Goal: Transaction & Acquisition: Purchase product/service

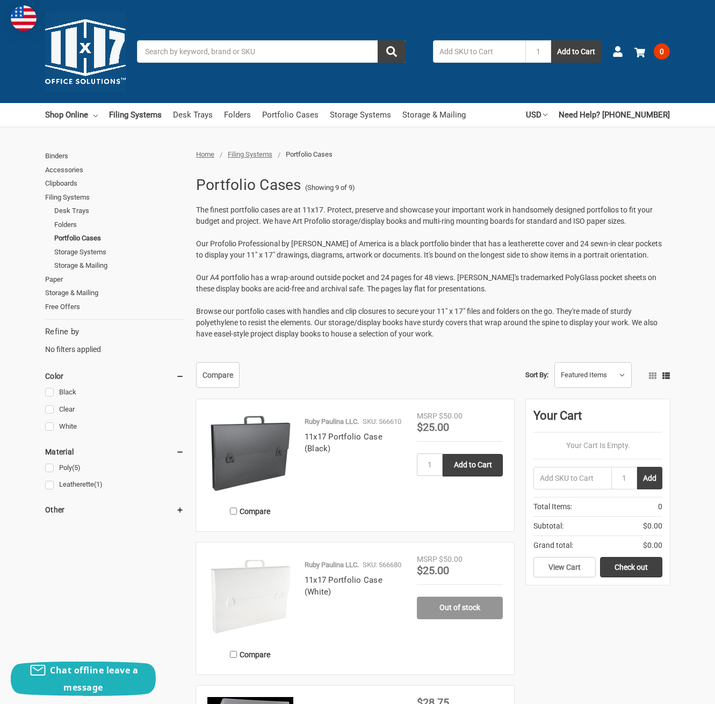
click at [179, 50] on input "Search" at bounding box center [271, 51] width 268 height 23
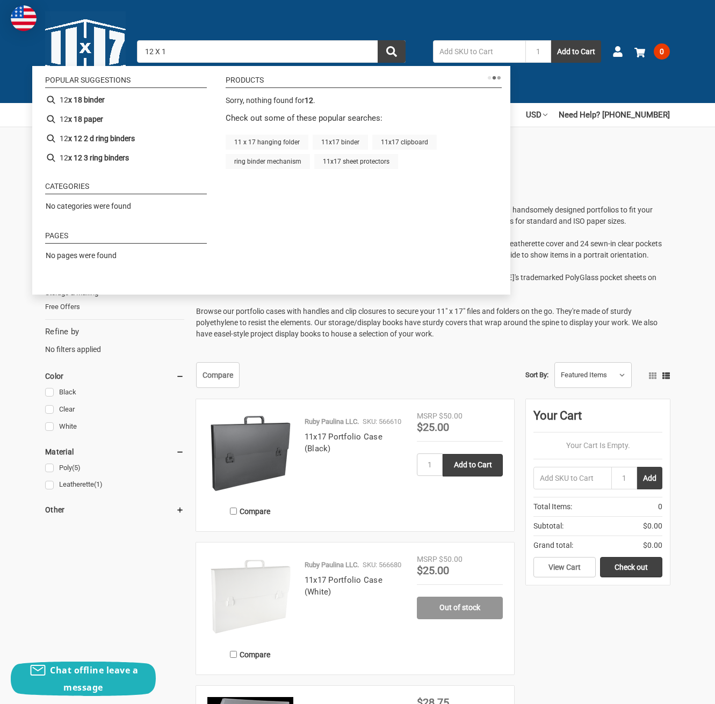
type input "12 X 18"
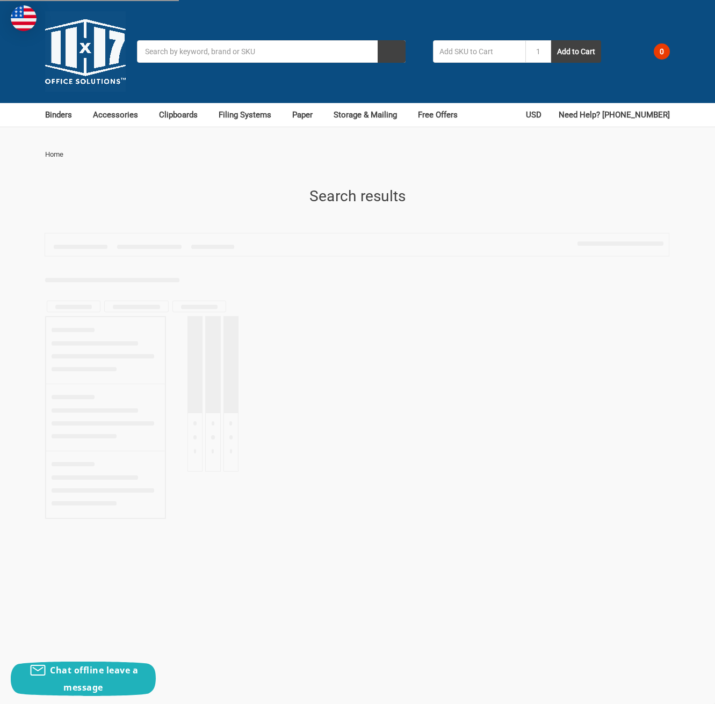
type input "12 X 18"
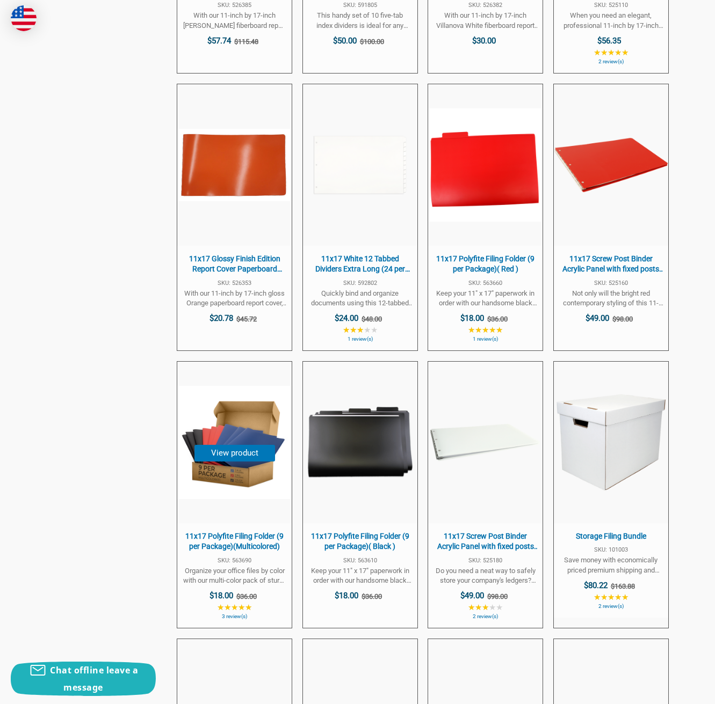
scroll to position [1326, 1]
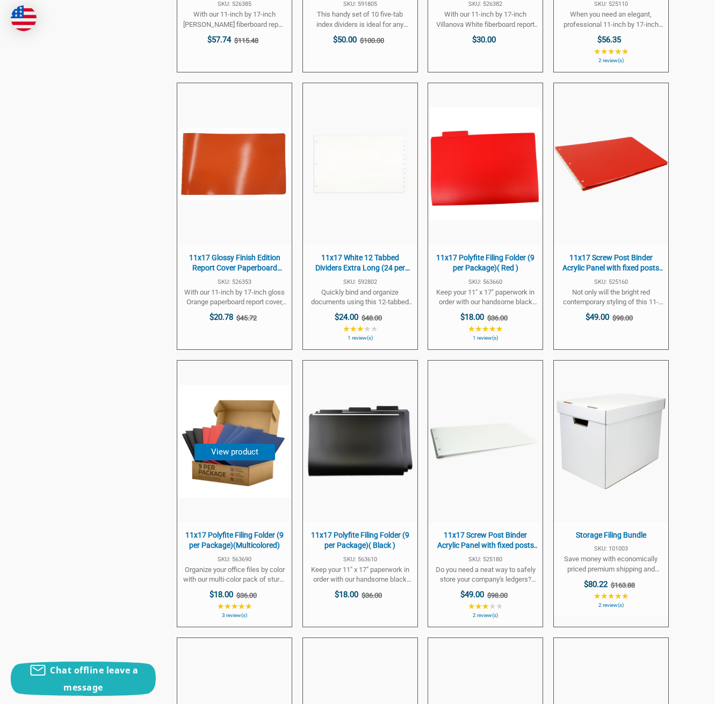
click at [246, 474] on img "11x17 Polyfite Filing Folder (9 per Package)(Multicolored)" at bounding box center [234, 441] width 113 height 113
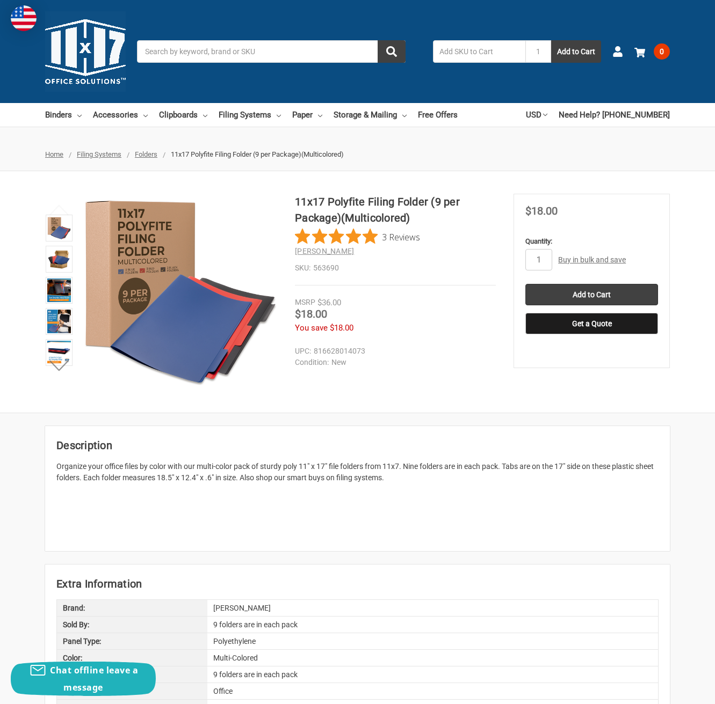
click at [382, 237] on span "3 Reviews" at bounding box center [401, 237] width 38 height 16
click at [596, 292] on input "Add to Cart" at bounding box center [591, 294] width 133 height 21
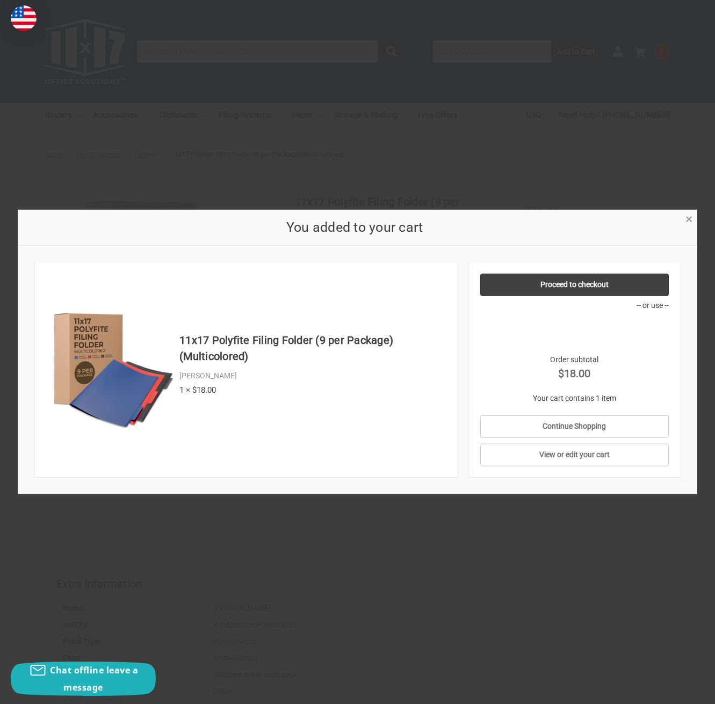
click at [685, 219] on span "×" at bounding box center [688, 220] width 7 height 16
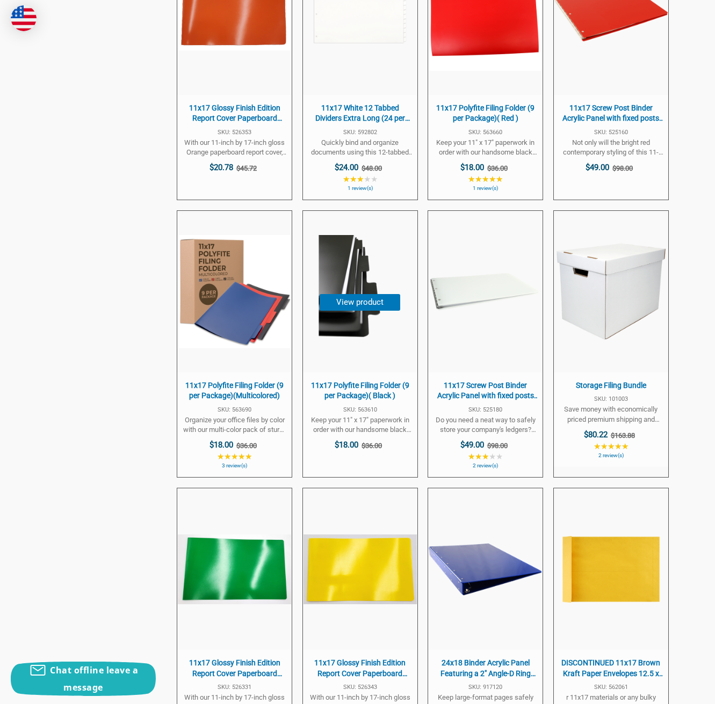
scroll to position [1477, 0]
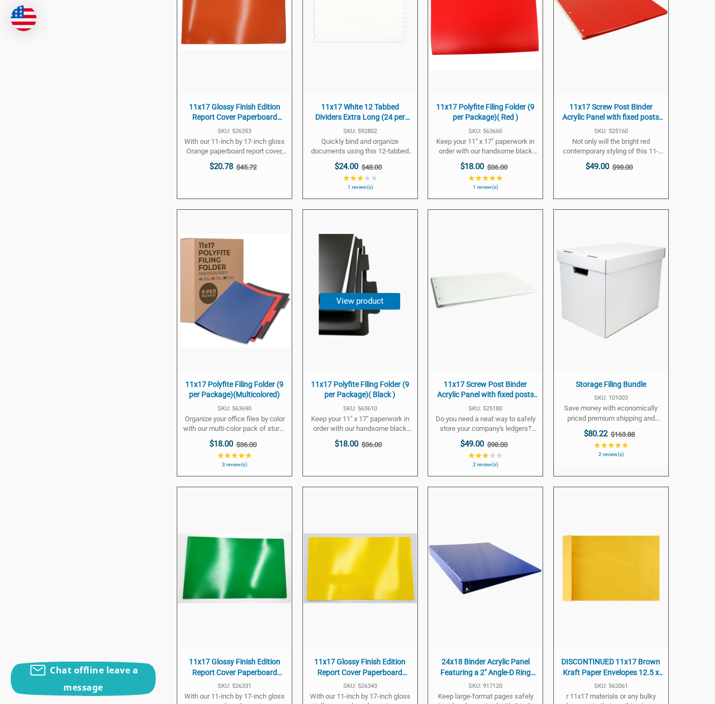
click at [367, 392] on span "11x17 Polyfite Filing Folder (9 per Package)( Black )" at bounding box center [360, 390] width 104 height 21
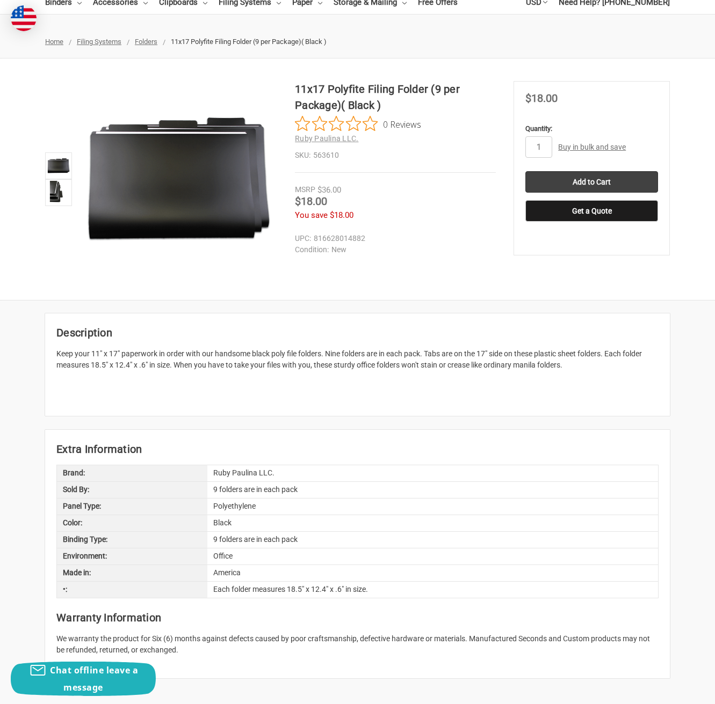
scroll to position [121, 0]
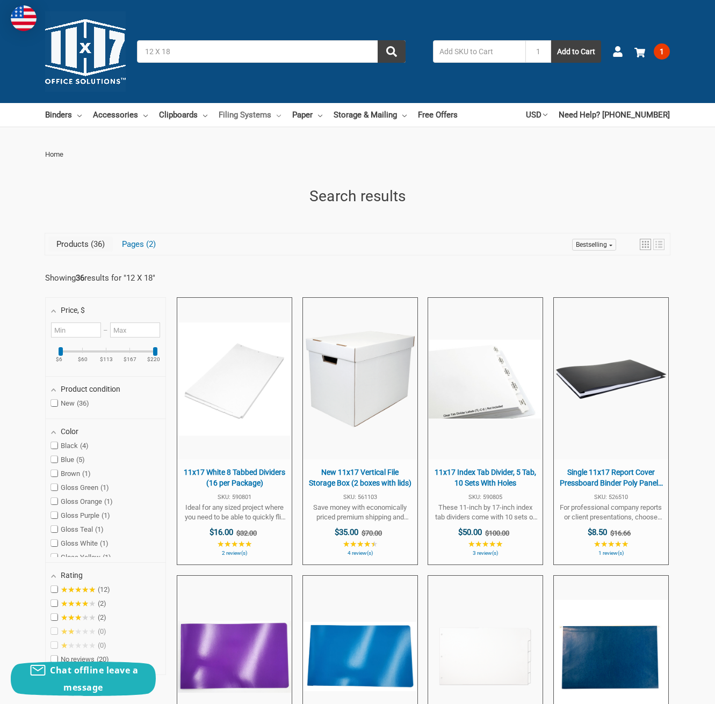
click at [281, 114] on link "Filing Systems" at bounding box center [250, 115] width 62 height 24
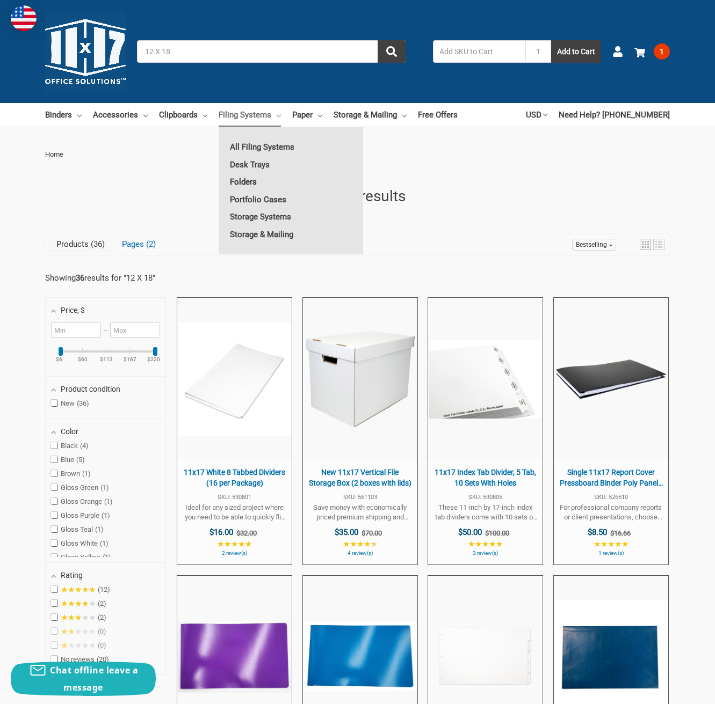
click at [268, 183] on link "Folders" at bounding box center [291, 181] width 144 height 17
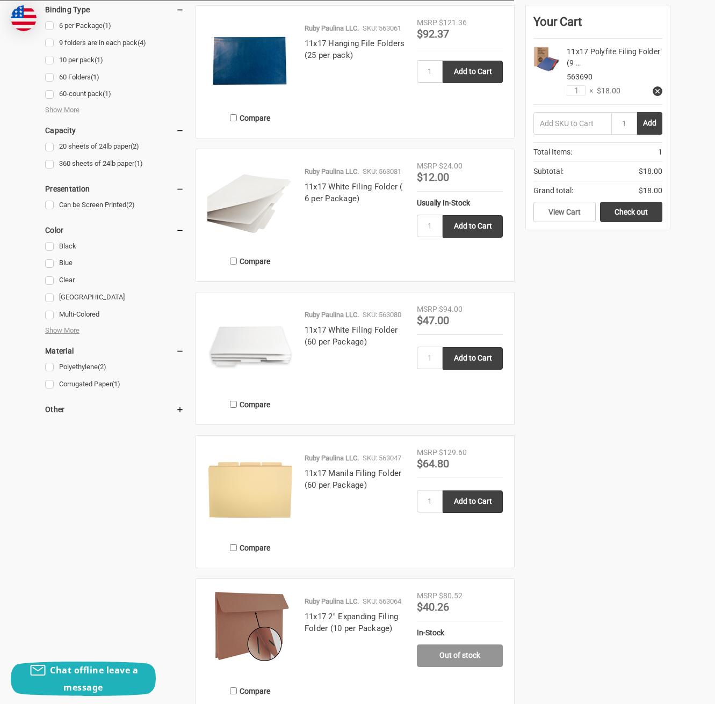
scroll to position [596, 0]
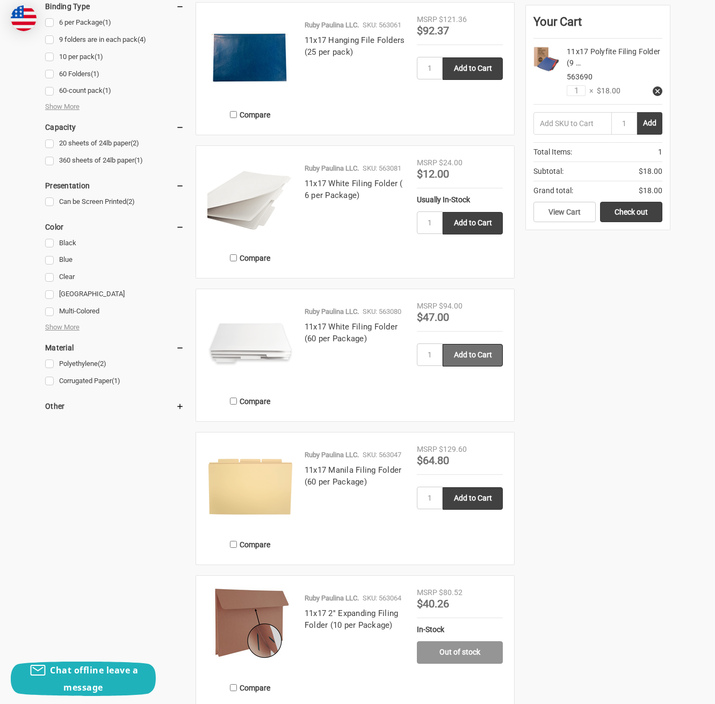
click at [469, 361] on input "Add to Cart" at bounding box center [472, 355] width 60 height 23
type input "Add to Cart"
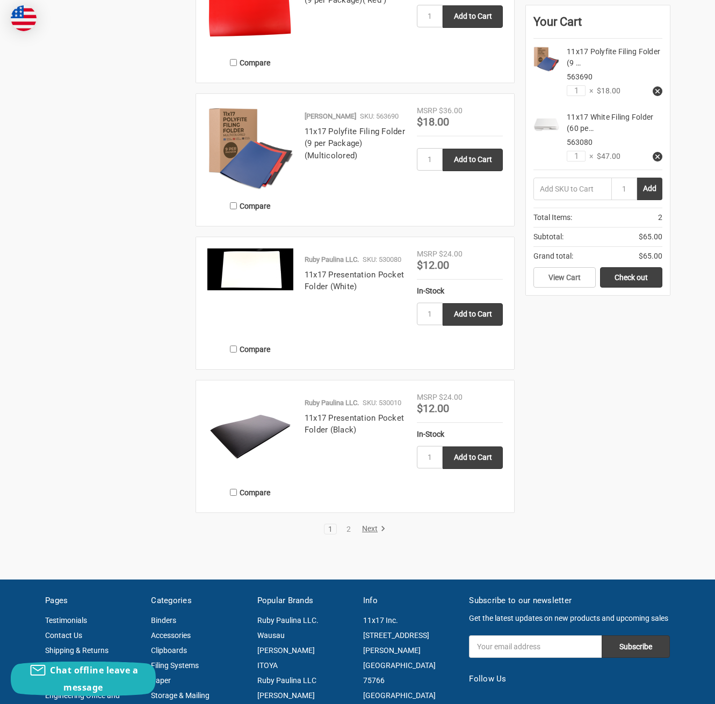
scroll to position [1656, 0]
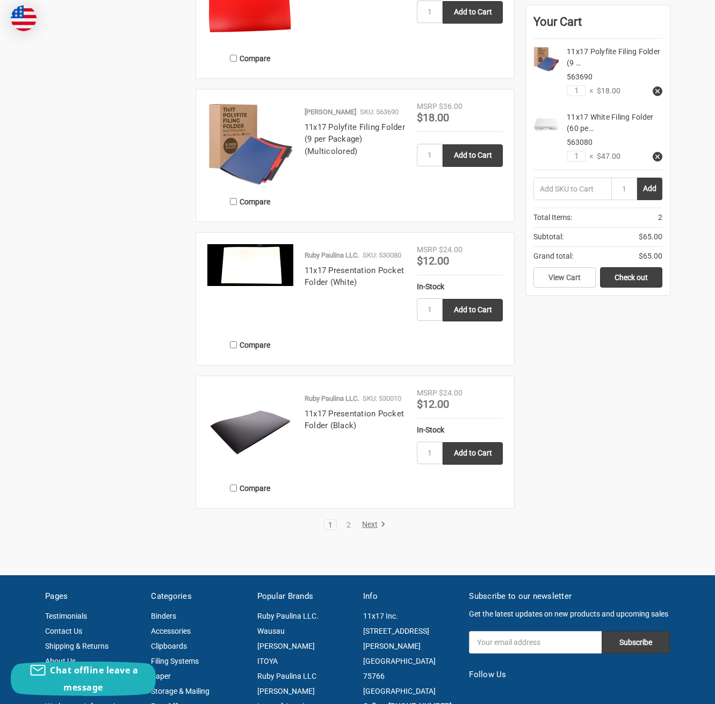
click at [370, 526] on link "Next" at bounding box center [371, 525] width 27 height 10
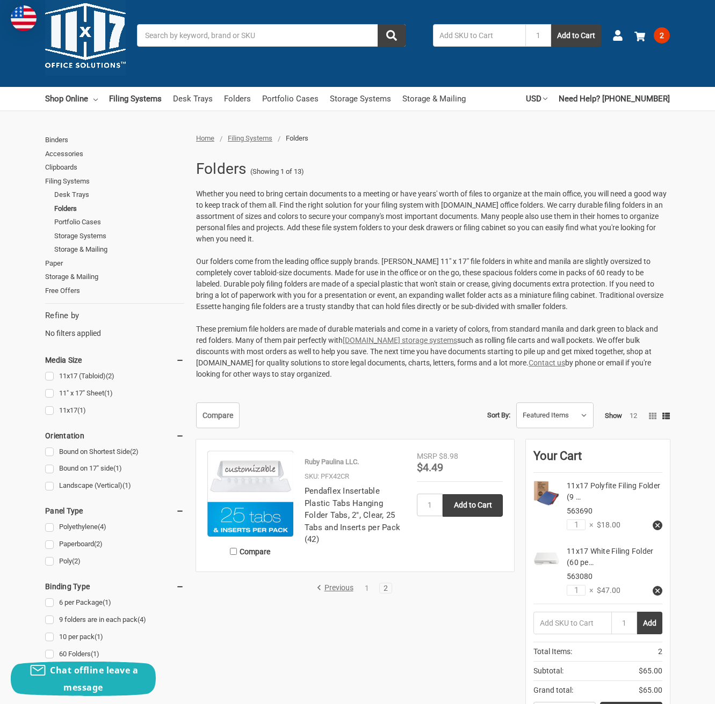
scroll to position [16, 0]
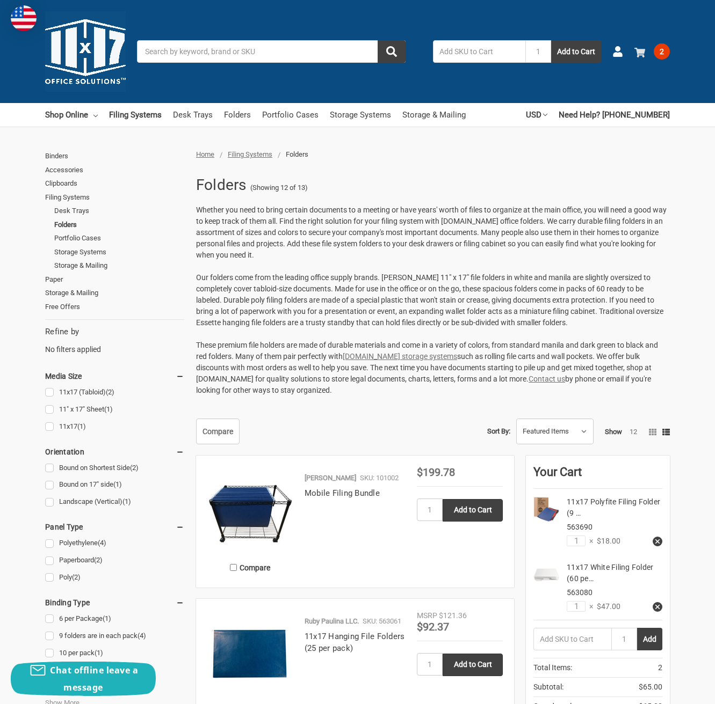
click at [662, 53] on span "2" at bounding box center [661, 51] width 16 height 16
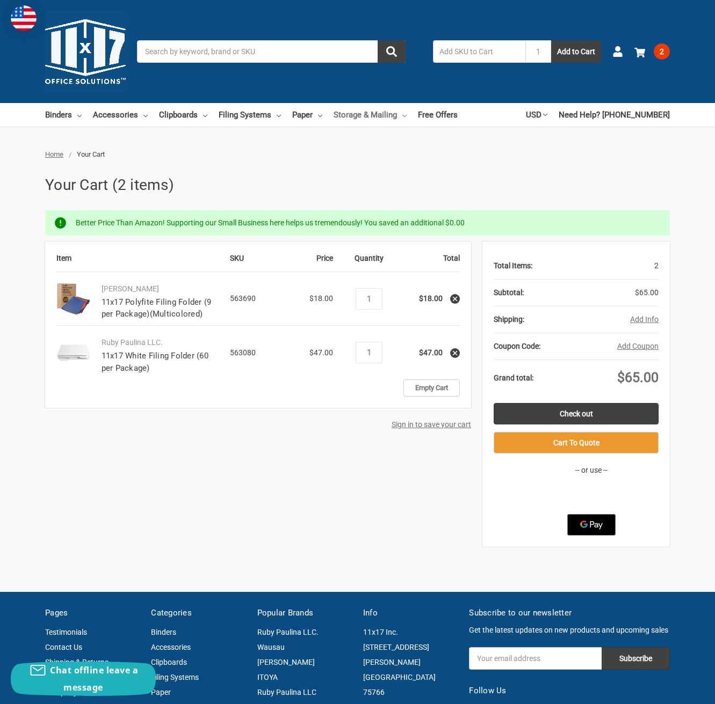
click at [387, 116] on link "Storage & Mailing" at bounding box center [369, 115] width 73 height 24
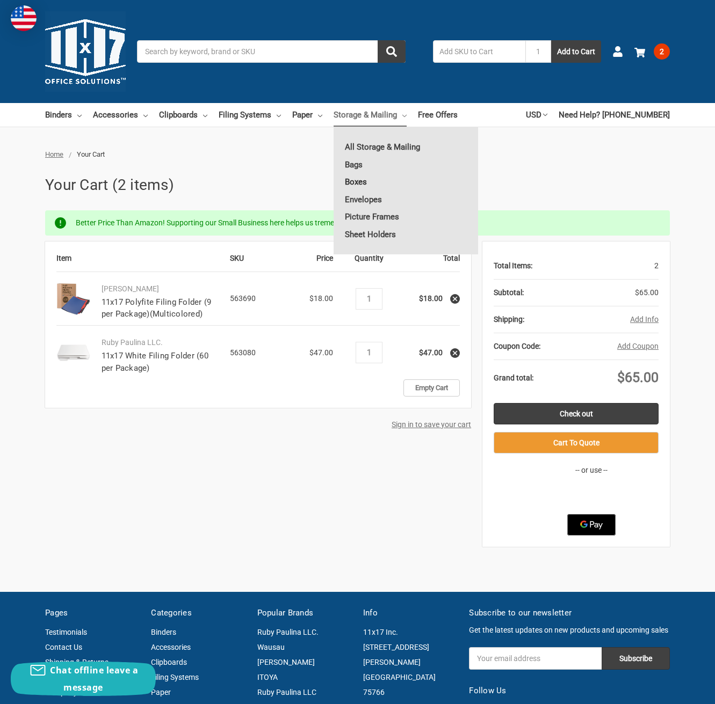
click at [384, 184] on link "Boxes" at bounding box center [405, 181] width 144 height 17
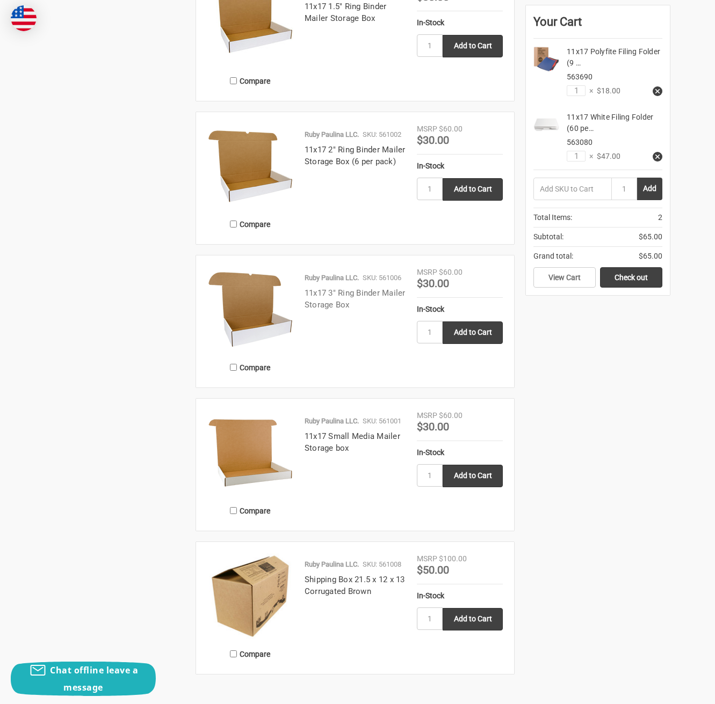
scroll to position [827, 0]
click at [332, 309] on link "11x17 3" Ring Binder Mailer Storage Box" at bounding box center [354, 299] width 101 height 22
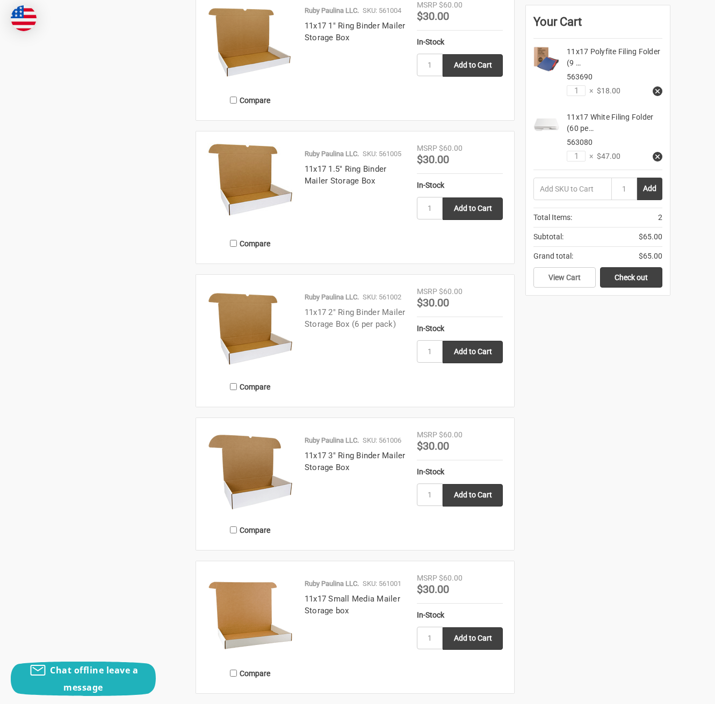
scroll to position [662, 0]
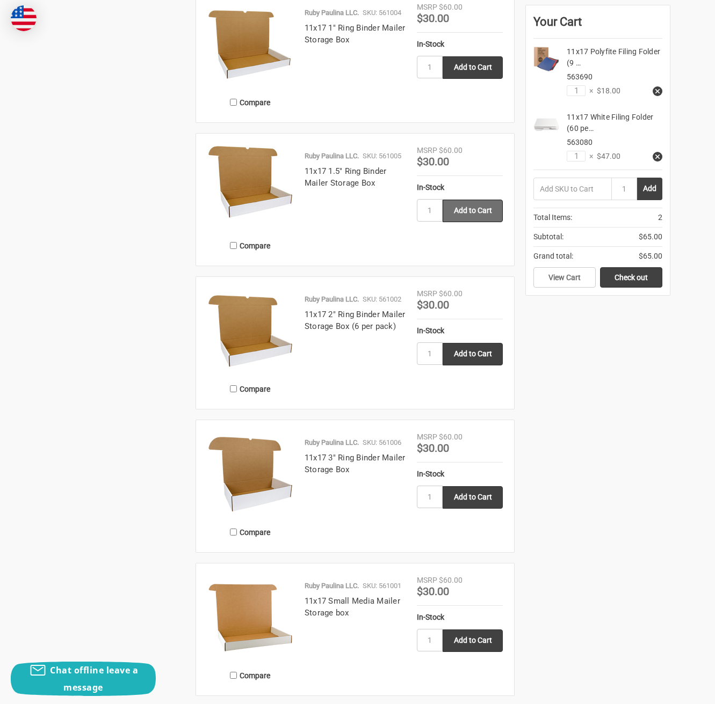
click at [456, 210] on input "Add to Cart" at bounding box center [472, 211] width 60 height 23
type input "Add to Cart"
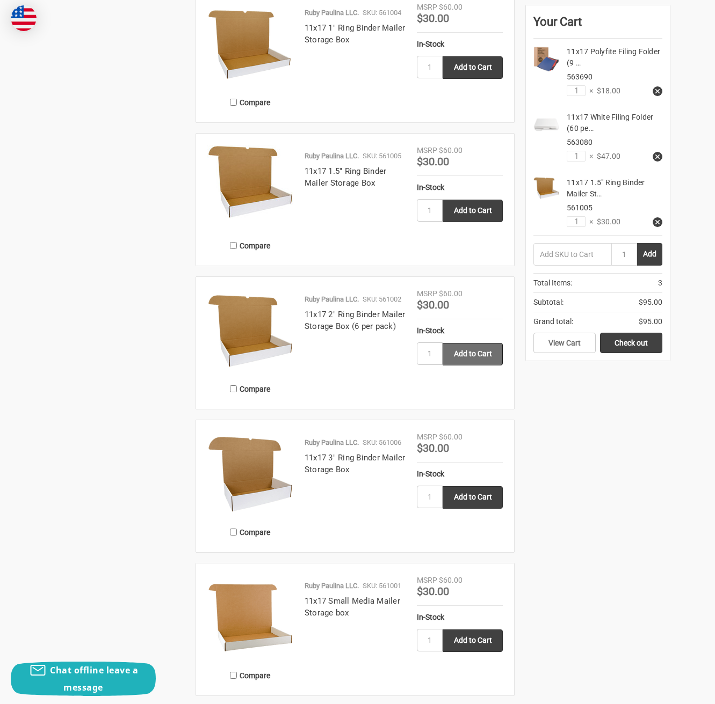
click at [480, 359] on input "Add to Cart" at bounding box center [472, 354] width 60 height 23
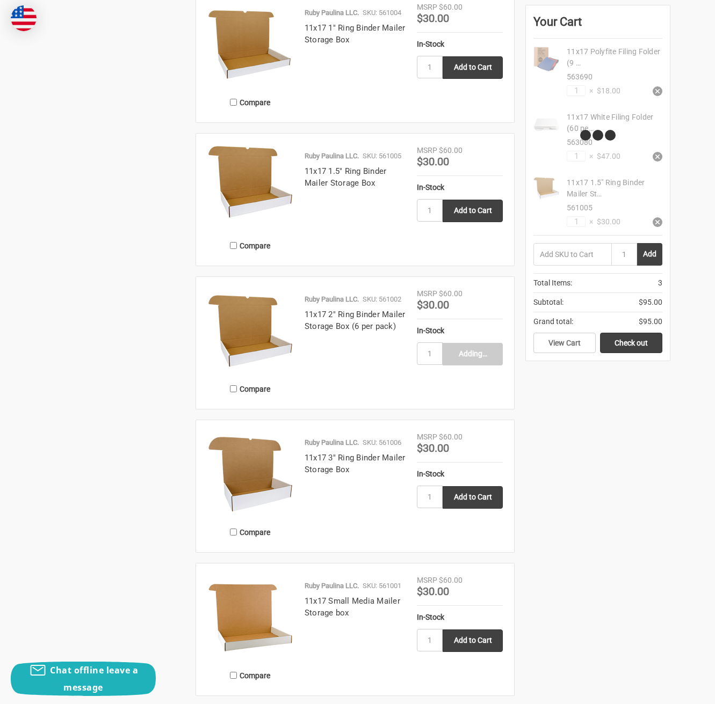
type input "Add to Cart"
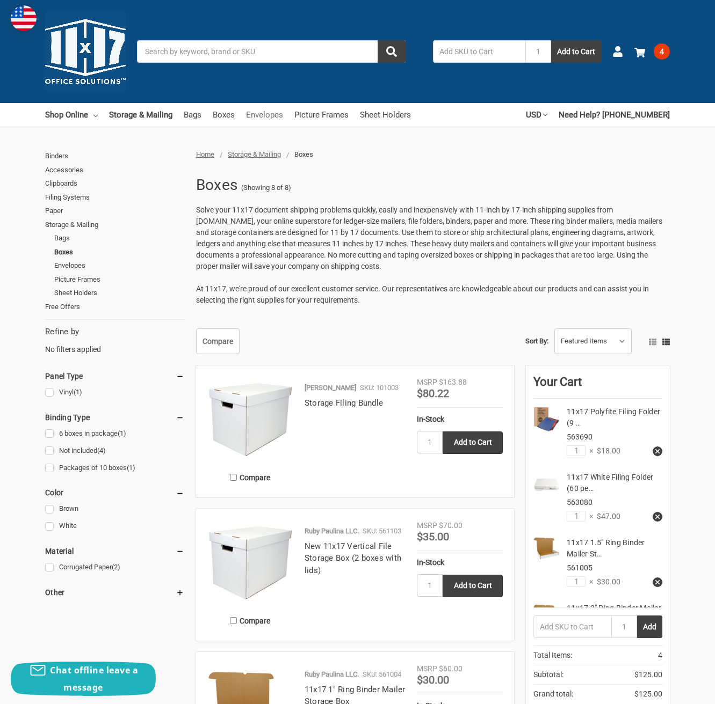
scroll to position [0, 0]
click at [407, 118] on link "Sheet Holders" at bounding box center [385, 115] width 51 height 24
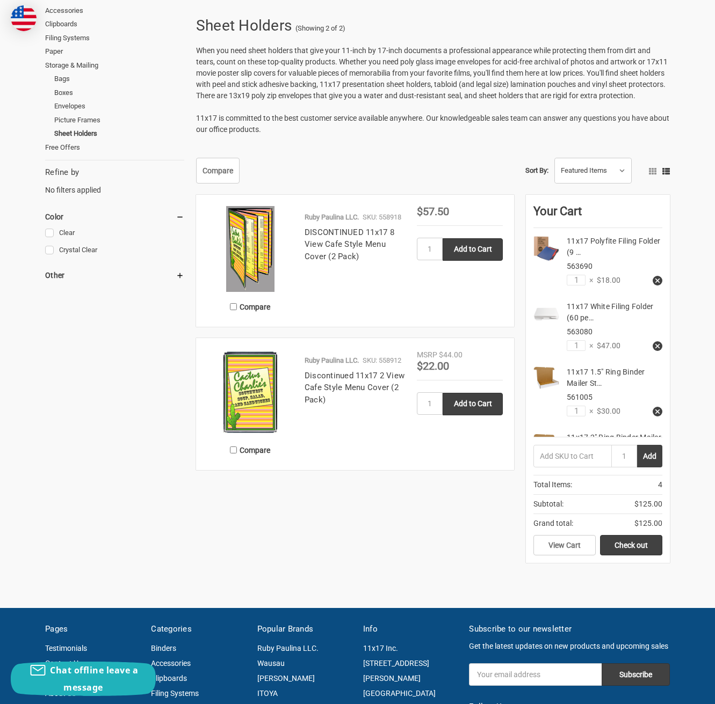
scroll to position [159, 0]
click at [266, 399] on img at bounding box center [250, 393] width 86 height 86
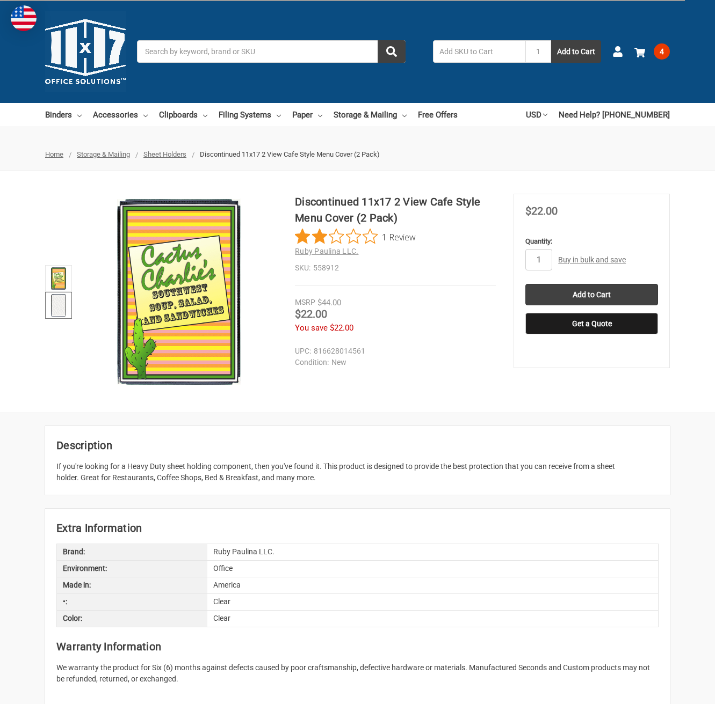
click at [57, 305] on img at bounding box center [59, 306] width 24 height 24
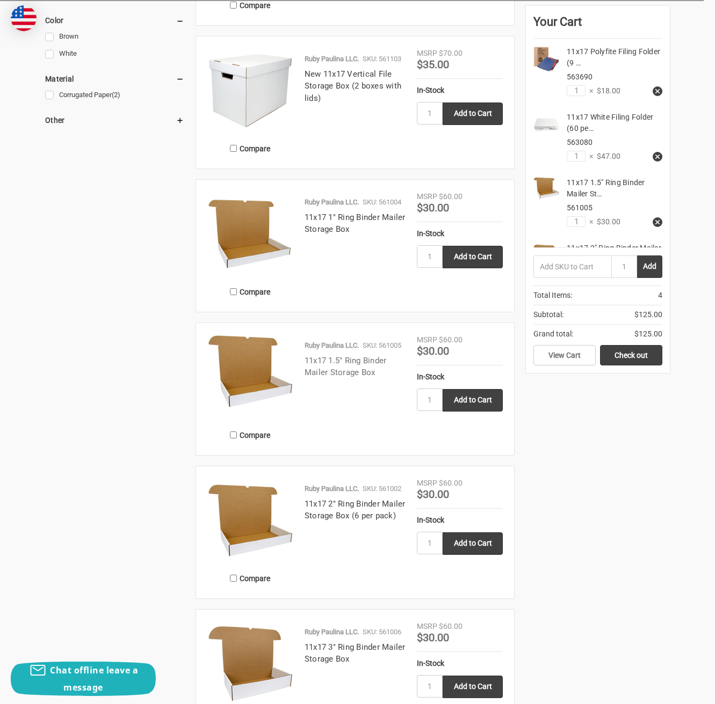
scroll to position [474, 0]
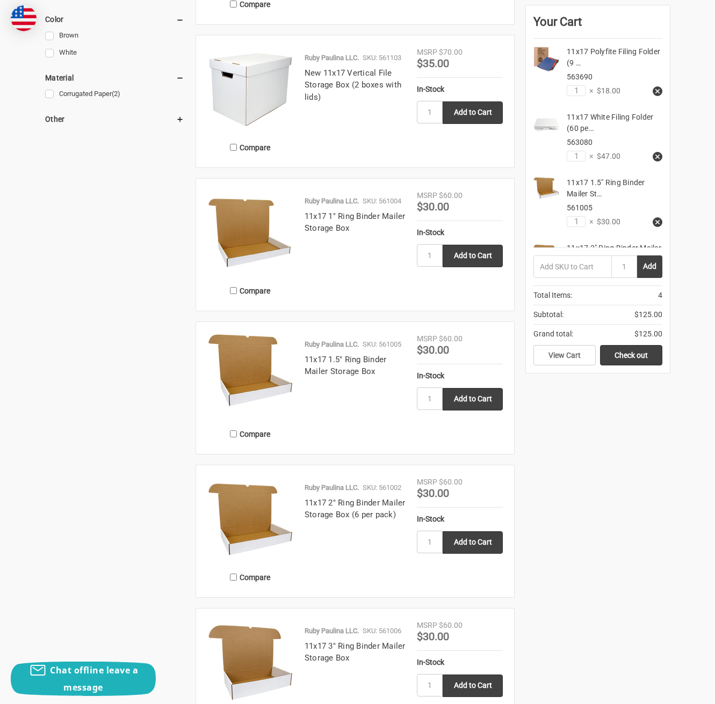
click at [594, 105] on div "11x17 White Filing Folder (60 pe… 563080 1 × $47.00" at bounding box center [597, 136] width 129 height 65
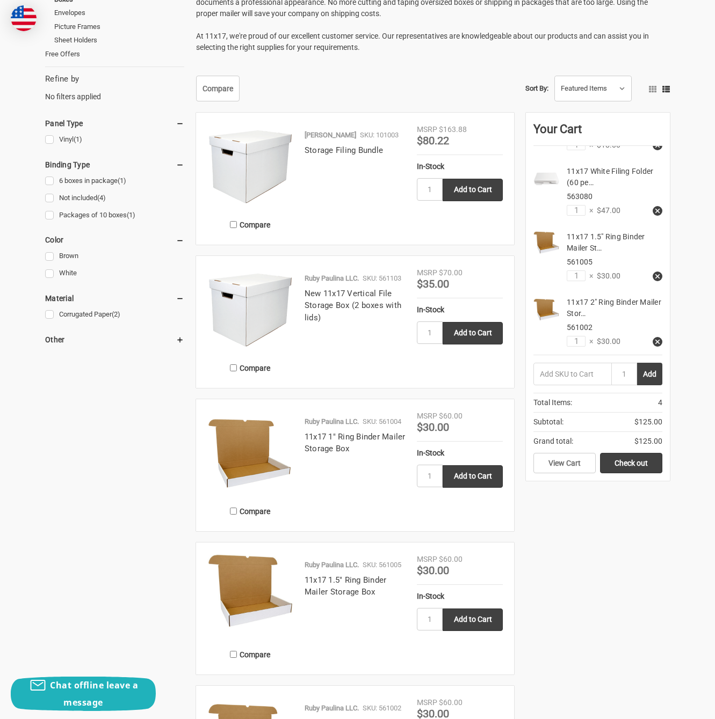
scroll to position [252, 0]
click at [337, 308] on link "New 11x17 Vertical File Storage Box (2 boxes with lids)" at bounding box center [352, 306] width 97 height 34
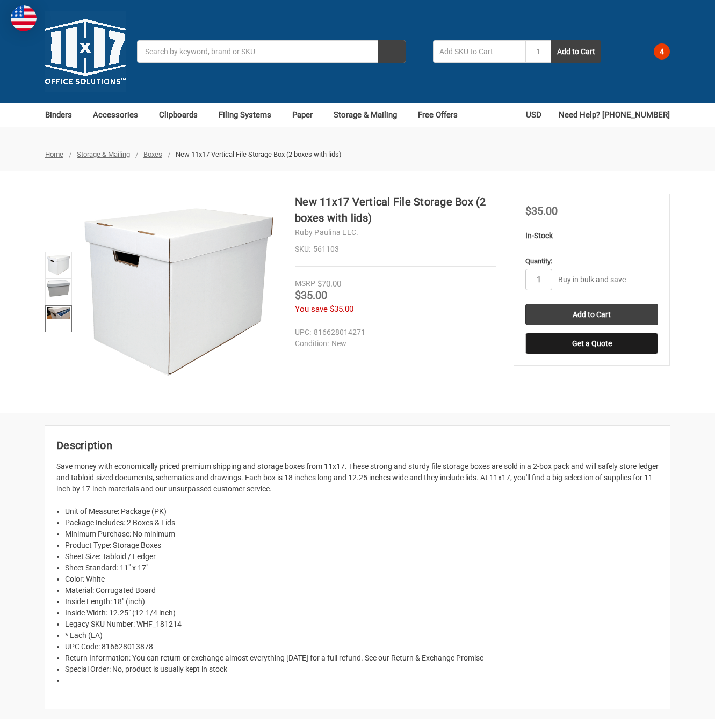
click at [64, 309] on img at bounding box center [59, 313] width 24 height 11
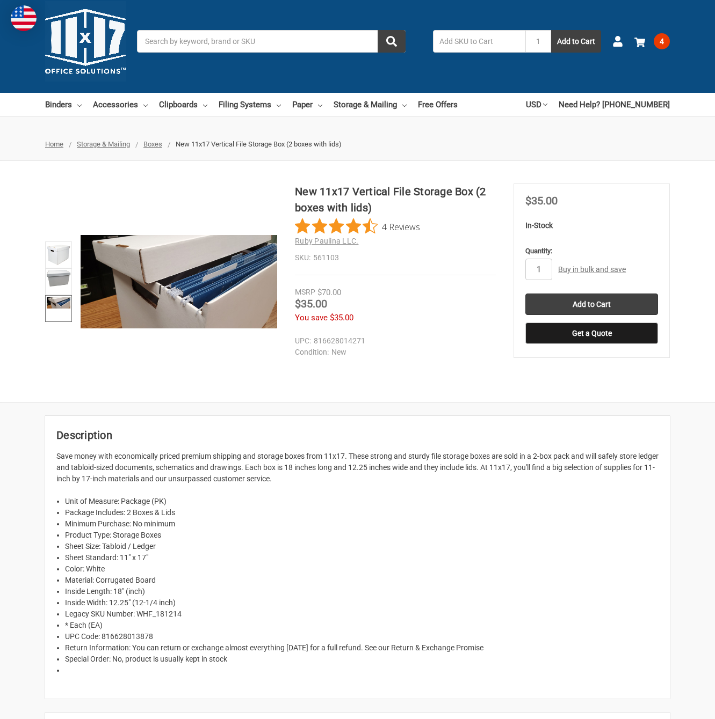
scroll to position [14, 0]
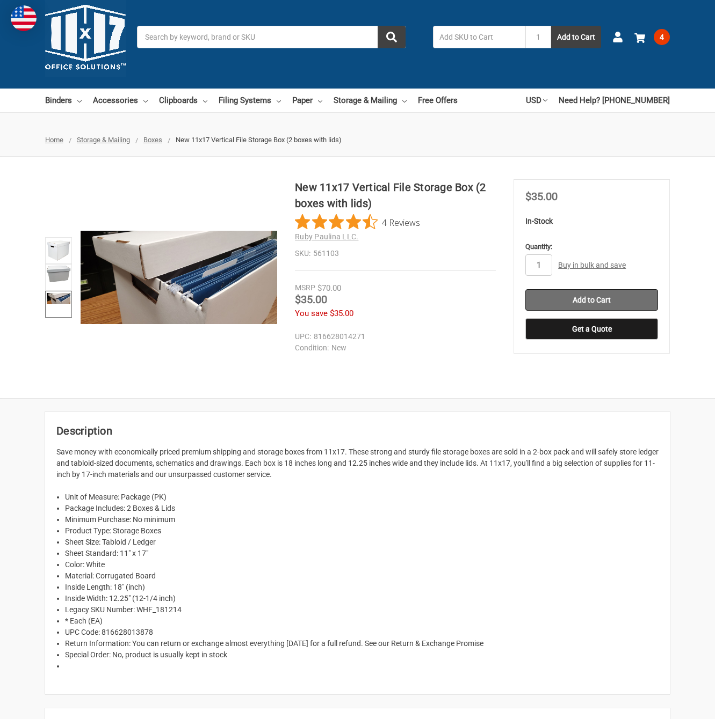
click at [591, 296] on input "Add to Cart" at bounding box center [591, 299] width 133 height 21
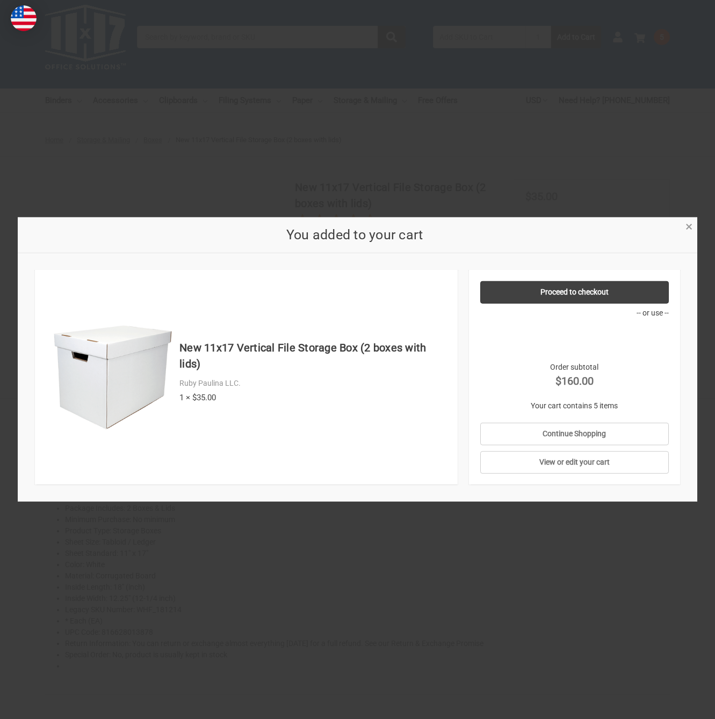
click at [687, 227] on span "×" at bounding box center [688, 227] width 7 height 16
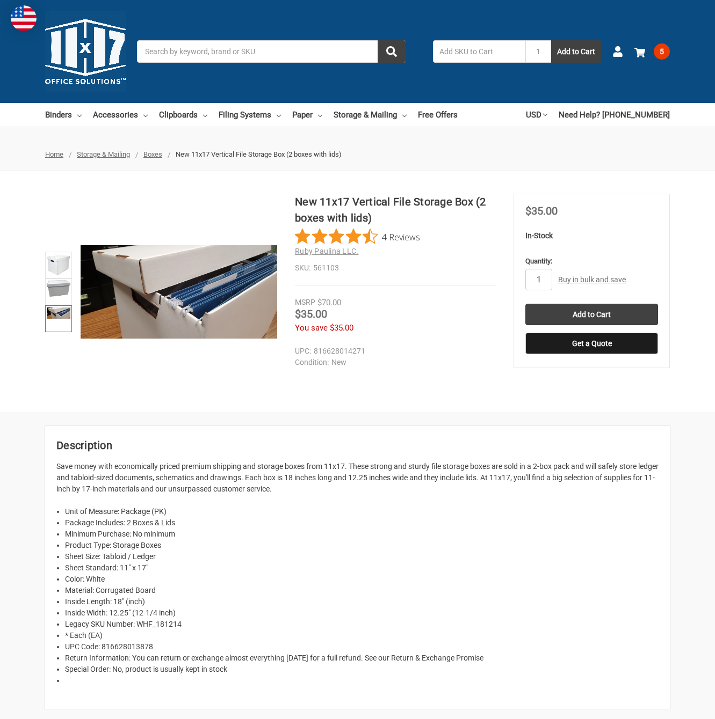
scroll to position [0, 0]
